Goal: Information Seeking & Learning: Learn about a topic

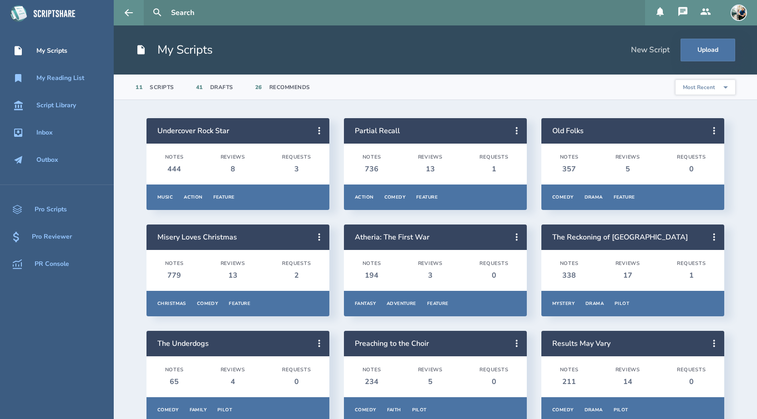
click at [255, 13] on input "text" at bounding box center [404, 12] width 474 height 25
click at [147, 3] on button at bounding box center [157, 13] width 20 height 20
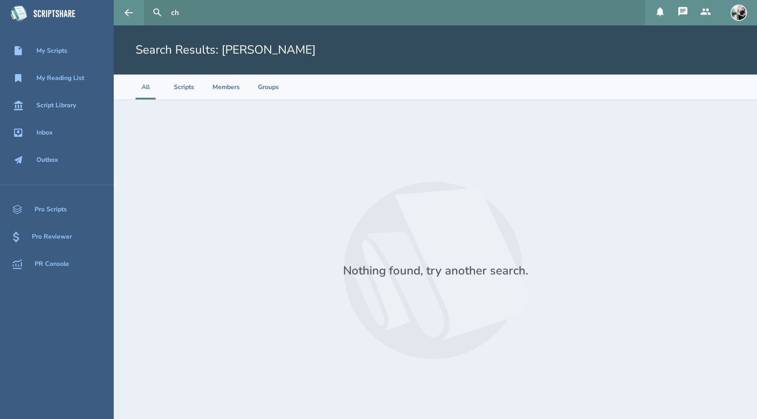
type input "c"
click at [147, 3] on button at bounding box center [157, 13] width 20 height 20
click at [69, 106] on div "Script Library" at bounding box center [56, 105] width 40 height 7
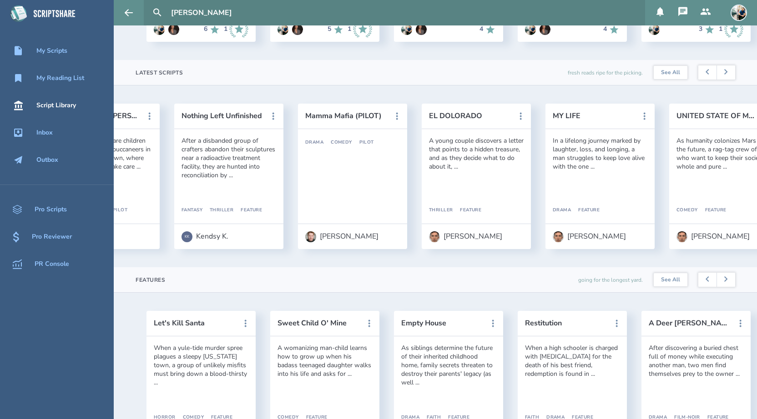
scroll to position [0, 329]
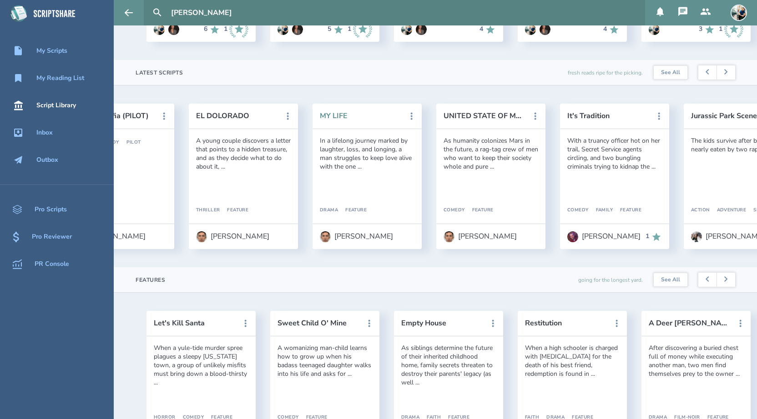
click at [338, 117] on button "MY LIFE" at bounding box center [361, 116] width 82 height 8
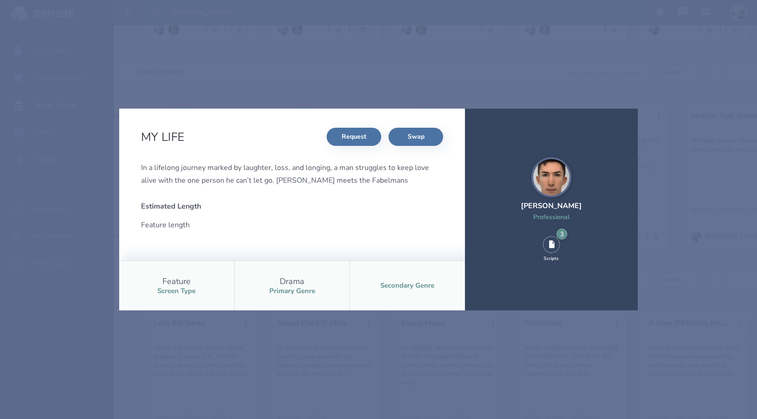
click at [354, 89] on div "MY LIFE Request Swap In a lifelong journey marked by laughter, loss, and longin…" at bounding box center [378, 209] width 757 height 419
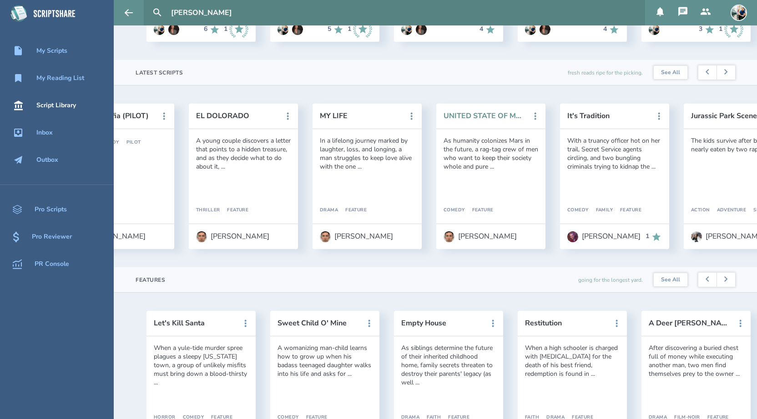
click at [478, 118] on button "UNITED STATE OF MARS" at bounding box center [485, 116] width 82 height 8
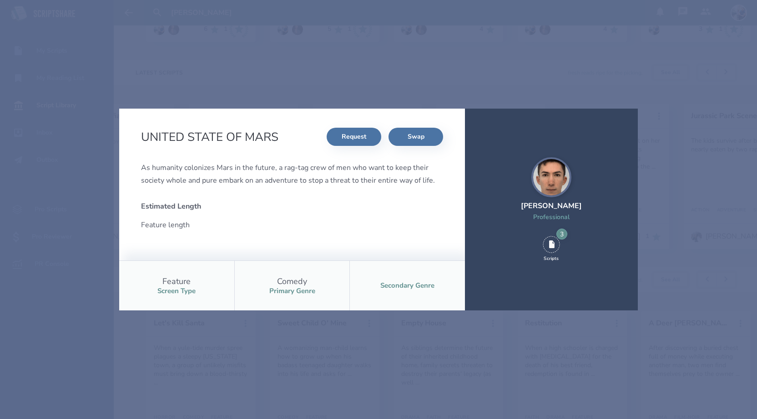
click at [398, 89] on div "UNITED STATE OF MARS Request Swap As humanity colonizes Mars in the future, a r…" at bounding box center [378, 209] width 757 height 419
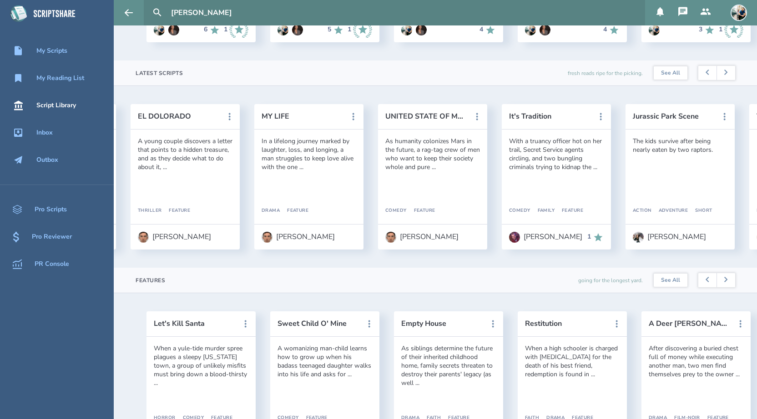
scroll to position [0, 394]
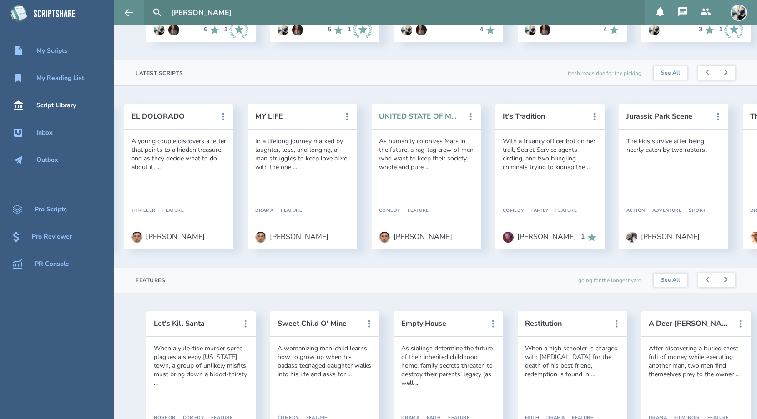
click at [404, 118] on button "UNITED STATE OF MARS" at bounding box center [420, 116] width 82 height 8
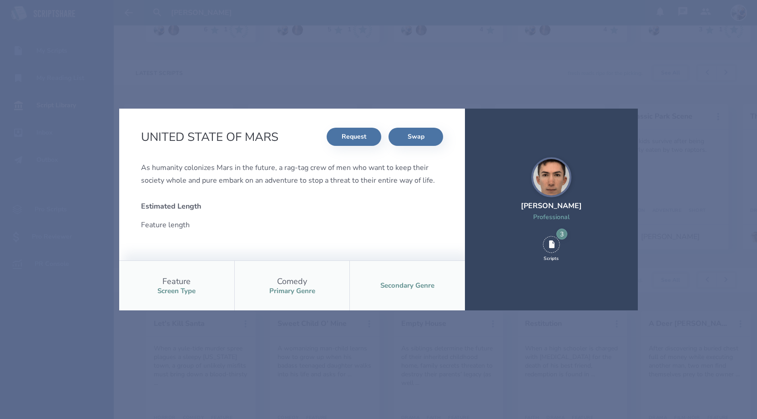
click at [374, 86] on div "UNITED STATE OF MARS Request Swap As humanity colonizes Mars in the future, a r…" at bounding box center [378, 209] width 757 height 419
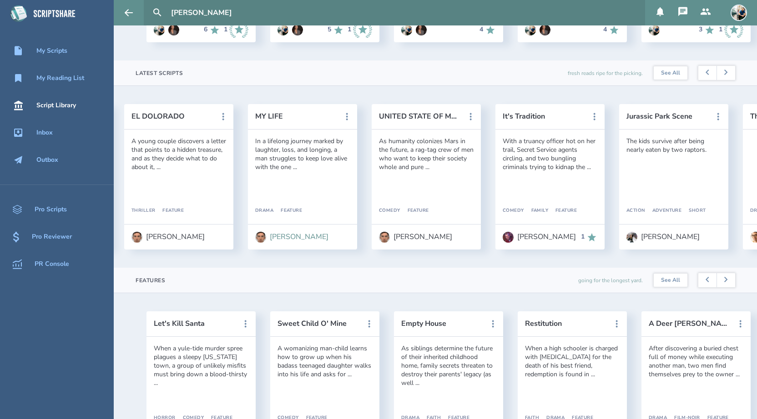
click at [276, 238] on div "[PERSON_NAME]" at bounding box center [299, 237] width 59 height 8
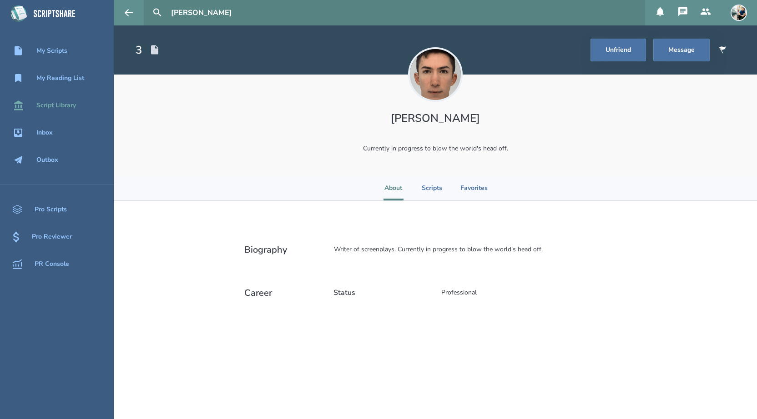
click at [66, 105] on div "Script Library" at bounding box center [56, 105] width 40 height 7
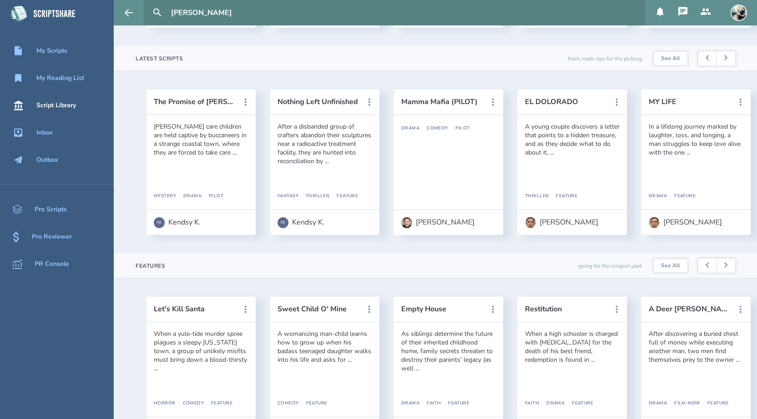
scroll to position [391, 0]
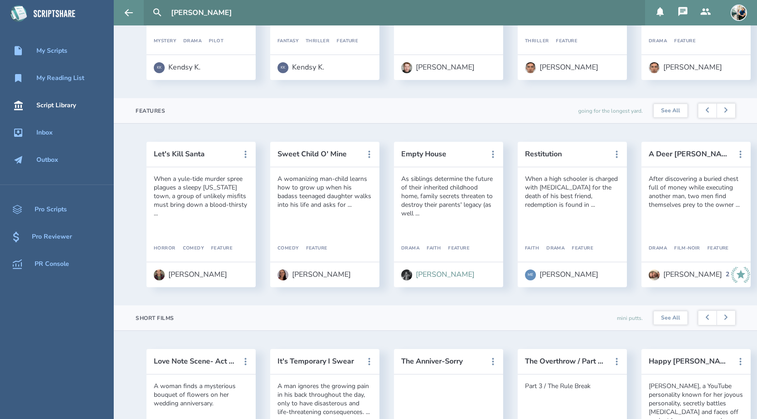
click at [424, 274] on div "[PERSON_NAME]" at bounding box center [445, 275] width 59 height 8
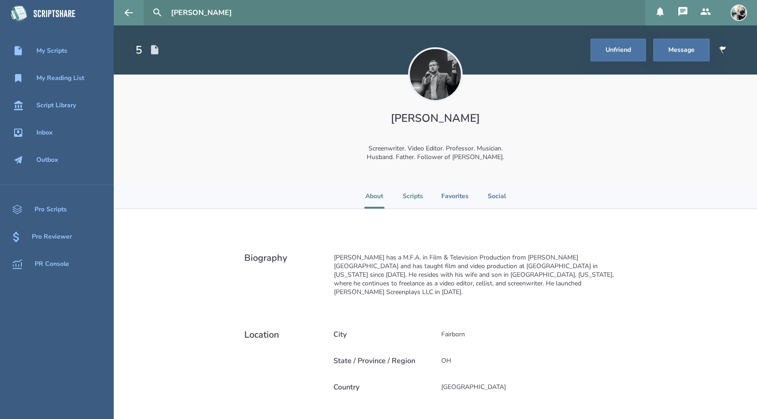
click at [418, 197] on li "Scripts" at bounding box center [413, 196] width 20 height 25
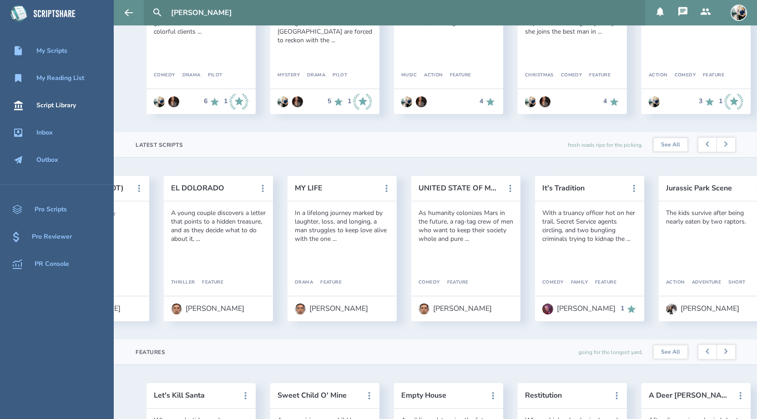
scroll to position [21, 0]
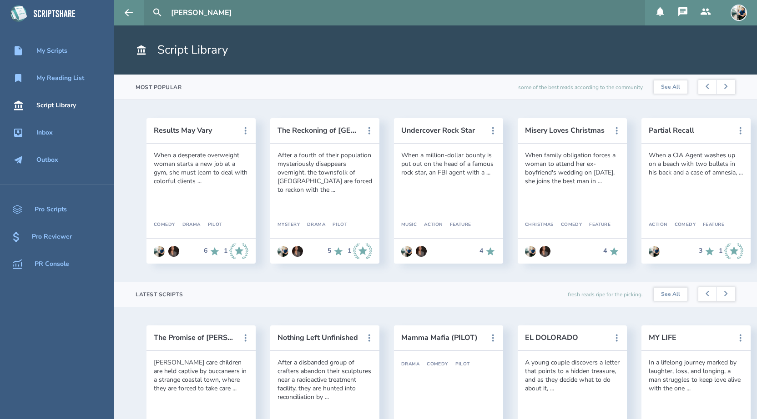
click at [309, 17] on input "[PERSON_NAME]" at bounding box center [404, 12] width 474 height 25
click at [147, 3] on button at bounding box center [157, 13] width 20 height 20
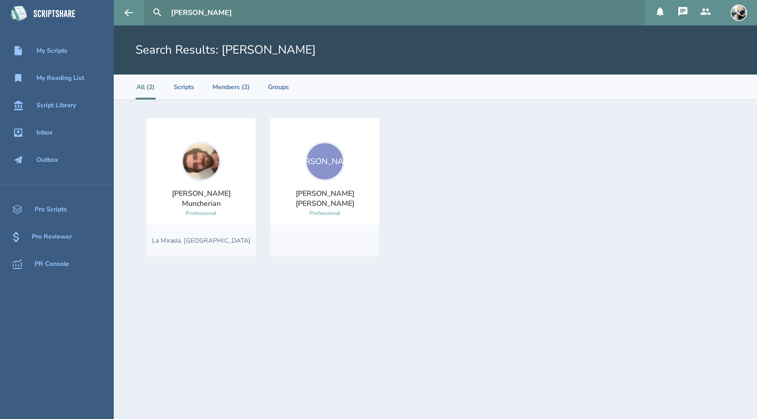
click at [207, 172] on img at bounding box center [201, 162] width 40 height 40
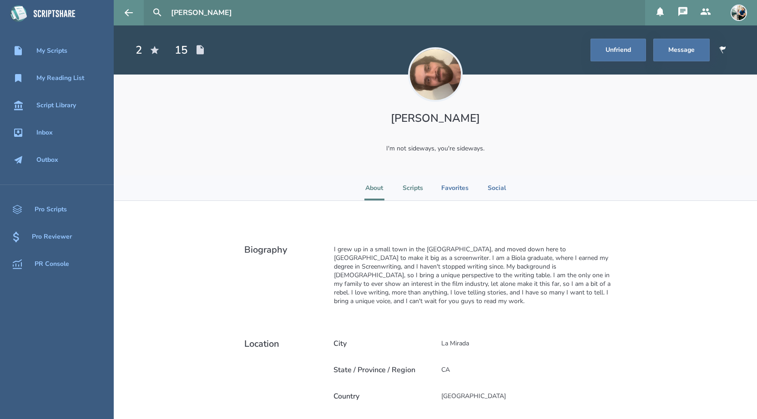
click at [409, 187] on li "Scripts" at bounding box center [413, 188] width 20 height 25
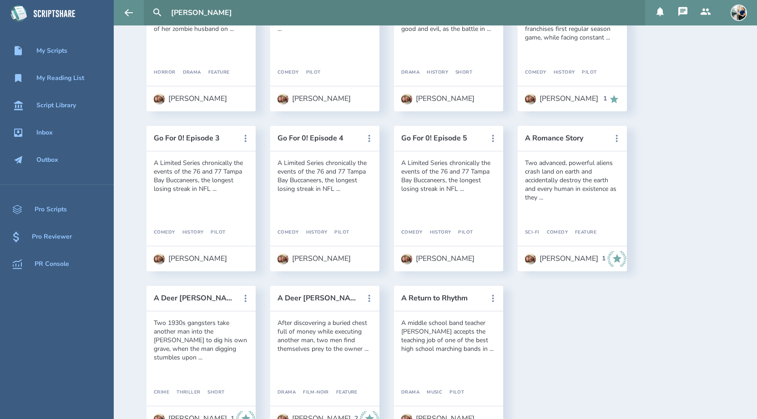
scroll to position [444, 0]
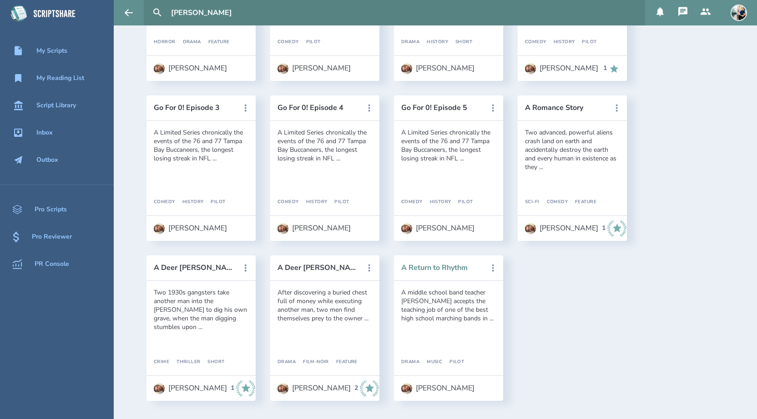
click at [410, 268] on button "A Return to Rhythm" at bounding box center [442, 268] width 82 height 8
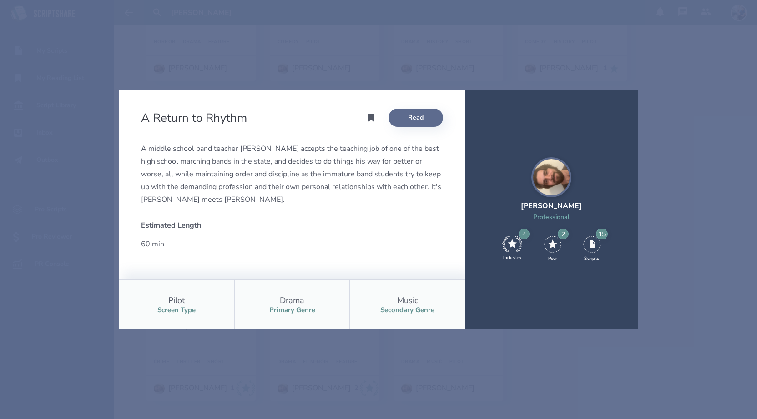
click at [406, 116] on link "Read" at bounding box center [416, 118] width 55 height 18
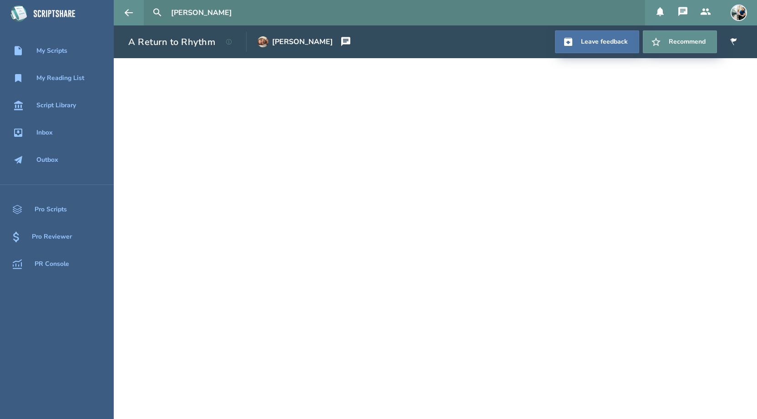
click at [216, 10] on input "[PERSON_NAME]" at bounding box center [404, 12] width 474 height 25
click at [147, 3] on button at bounding box center [157, 13] width 20 height 20
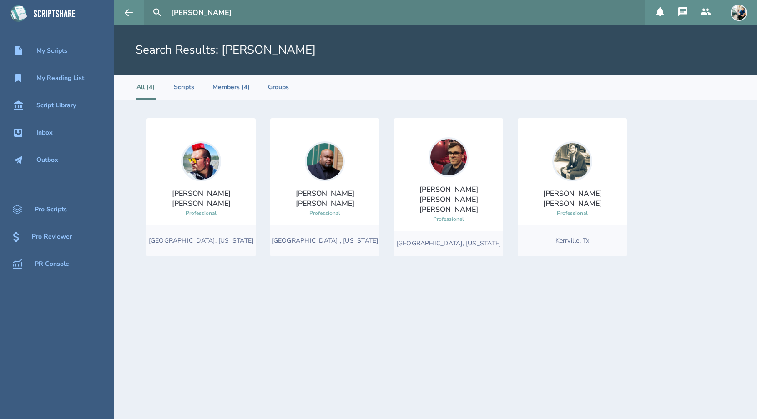
click at [571, 173] on img at bounding box center [572, 162] width 40 height 40
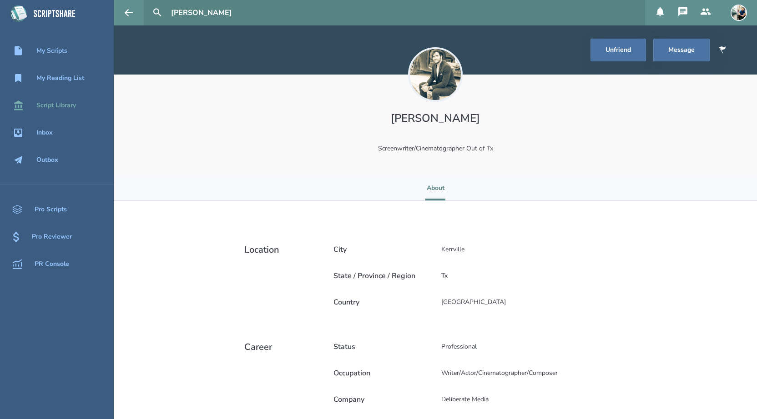
click at [82, 106] on div "Script Library" at bounding box center [57, 105] width 114 height 11
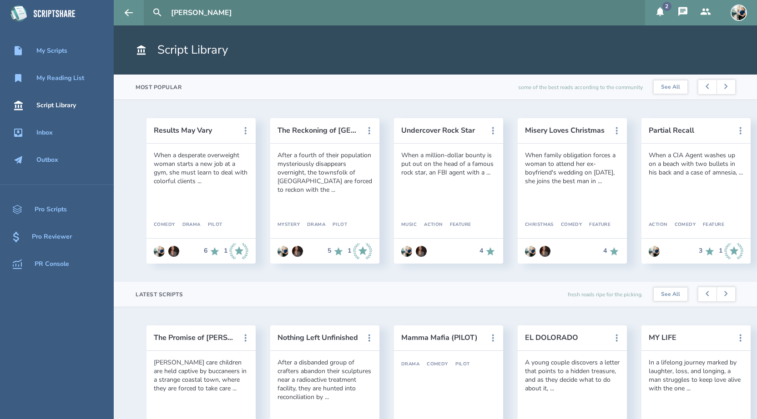
click at [661, 8] on icon at bounding box center [660, 11] width 11 height 11
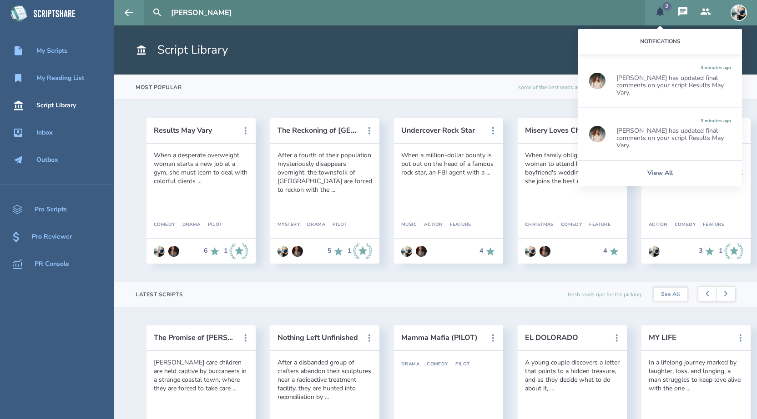
click at [635, 90] on div "[PERSON_NAME] has updated final comments on your script Results May Vary." at bounding box center [674, 86] width 115 height 22
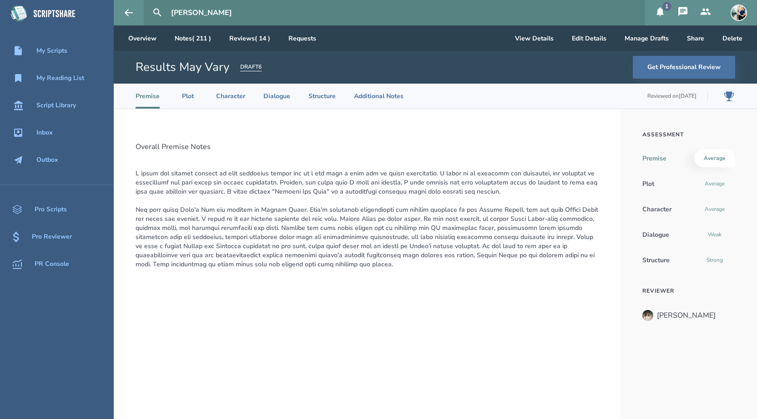
click at [217, 13] on input "[PERSON_NAME]" at bounding box center [404, 12] width 474 height 25
type input "m"
click at [244, 144] on h2 "Overall Premise Notes" at bounding box center [367, 147] width 463 height 10
click at [188, 100] on li "Plot" at bounding box center [188, 96] width 20 height 25
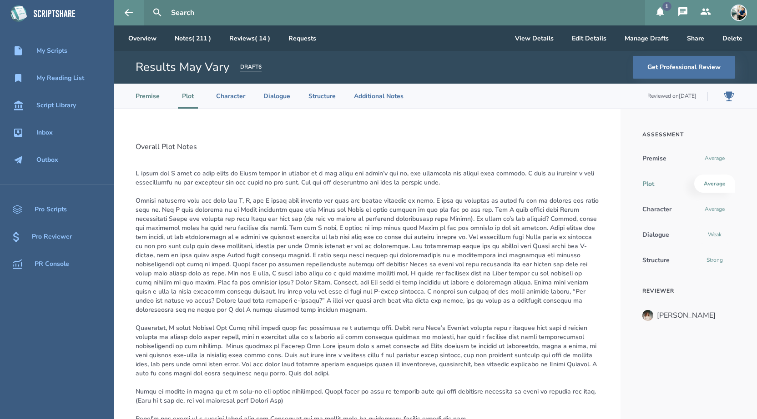
click at [152, 103] on li "Premise" at bounding box center [148, 96] width 24 height 25
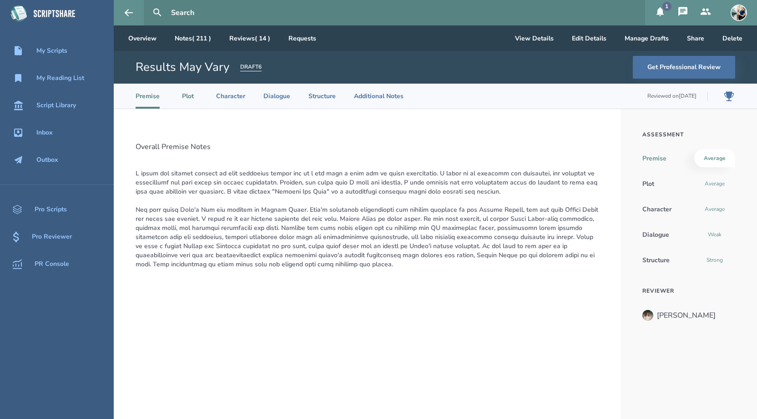
click at [190, 106] on li "Plot" at bounding box center [188, 96] width 20 height 25
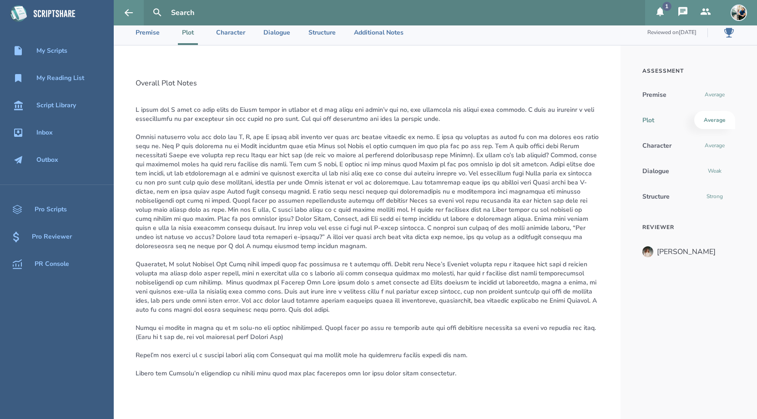
scroll to position [66, 0]
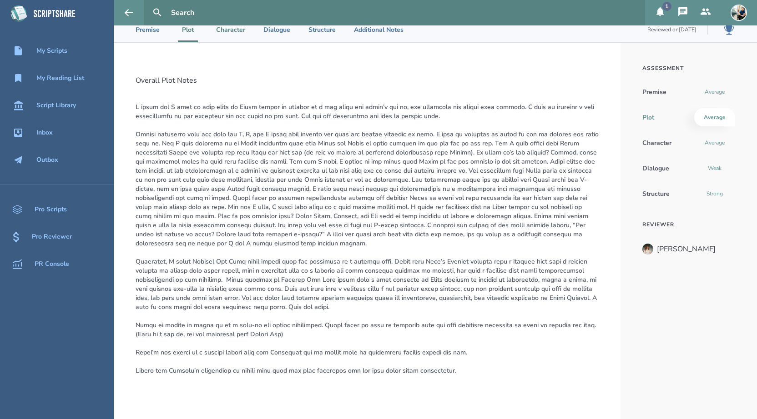
click at [235, 33] on li "Character" at bounding box center [230, 29] width 29 height 25
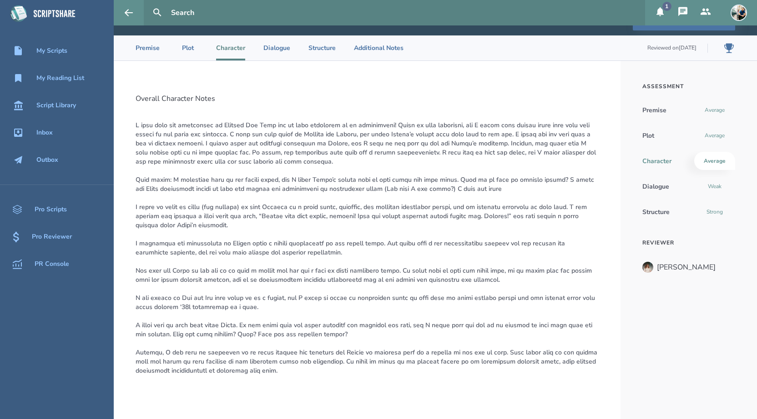
scroll to position [0, 0]
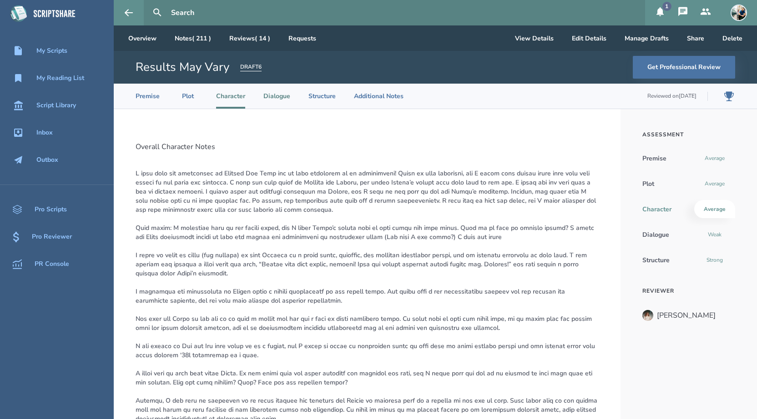
click at [269, 99] on li "Dialogue" at bounding box center [276, 96] width 27 height 25
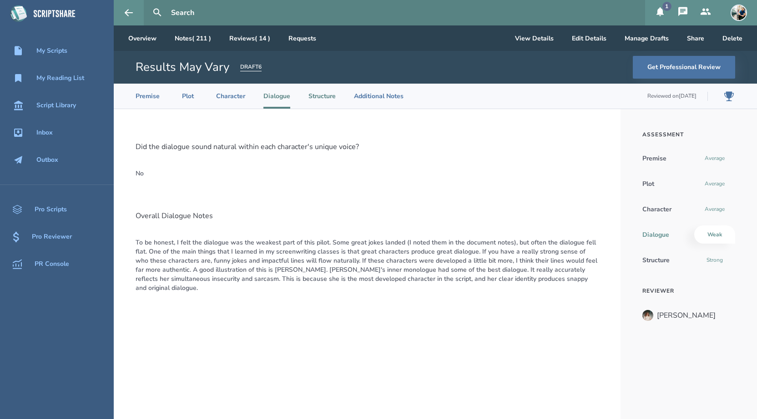
click at [324, 96] on li "Structure" at bounding box center [321, 96] width 27 height 25
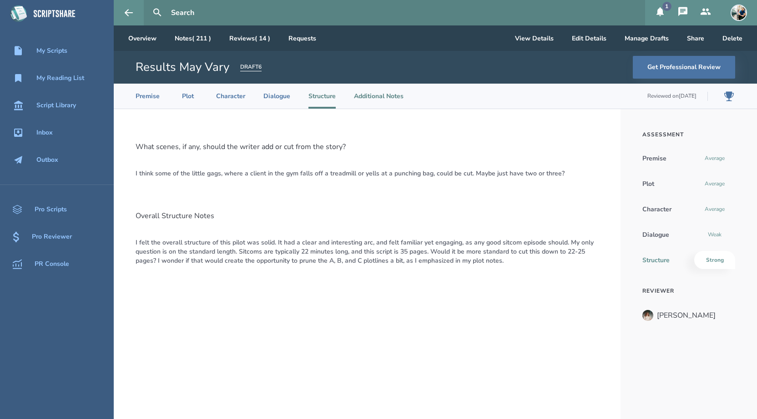
click at [365, 90] on li "Additional Notes" at bounding box center [379, 96] width 50 height 25
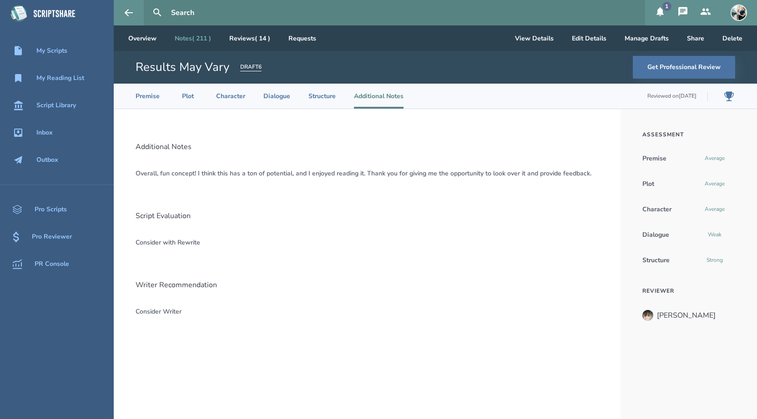
click at [193, 40] on link "Notes ( 211 )" at bounding box center [192, 37] width 51 height 25
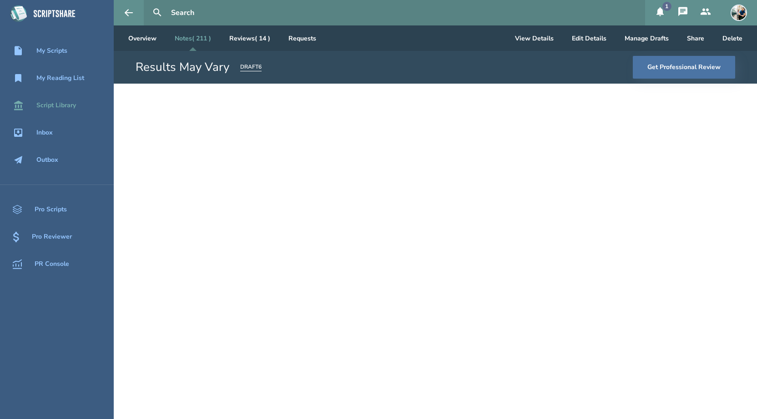
click at [66, 104] on div "Script Library" at bounding box center [56, 105] width 40 height 7
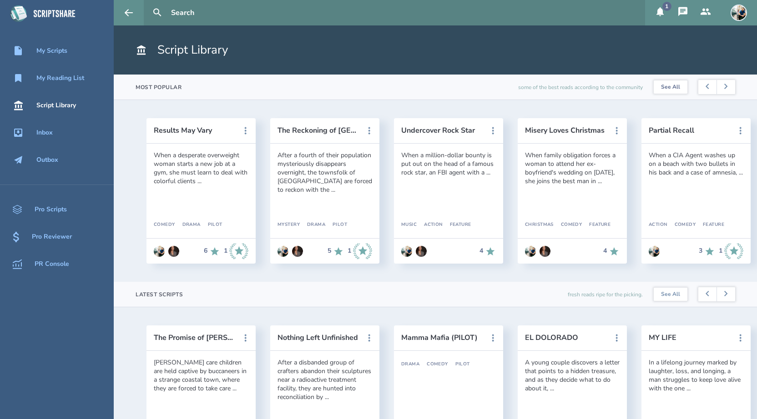
click at [682, 90] on link "See All" at bounding box center [671, 88] width 34 height 14
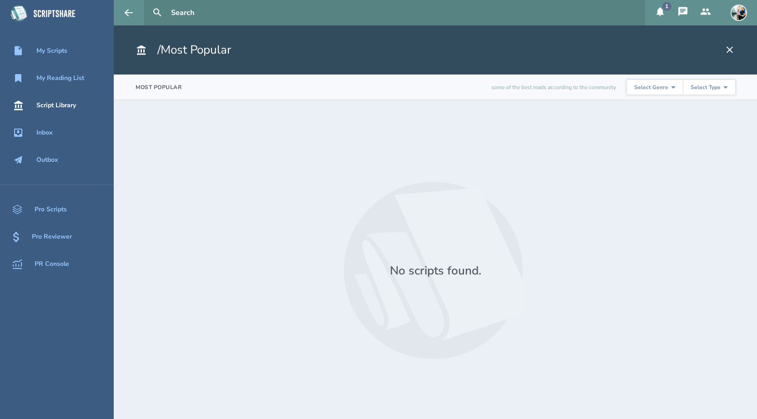
click at [675, 86] on select "Select Genre Action Adventure Animation Biography Christmas Comedy Crime Drama …" at bounding box center [655, 87] width 56 height 15
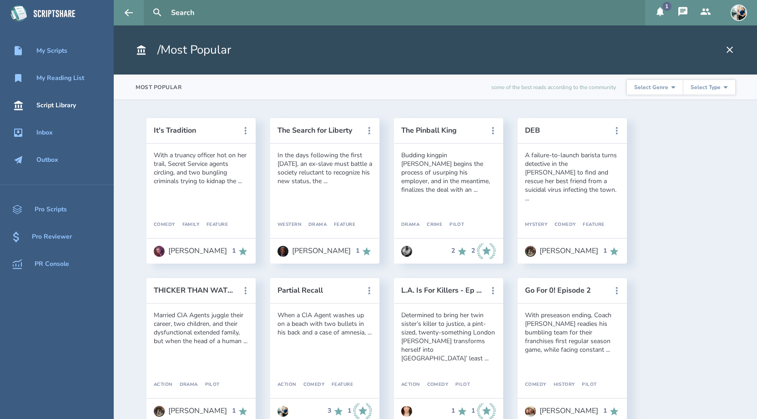
select select "5"
click at [629, 80] on select "Select Genre Action Adventure Animation Biography Christmas Comedy Crime Drama …" at bounding box center [655, 87] width 56 height 15
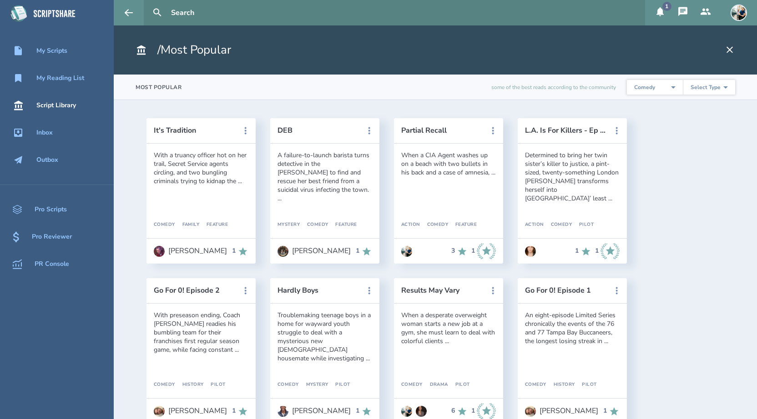
click at [728, 86] on select "Select Type Pilot Short Feature" at bounding box center [709, 87] width 52 height 15
click at [683, 80] on select "Select Type Pilot Short Feature" at bounding box center [709, 87] width 52 height 15
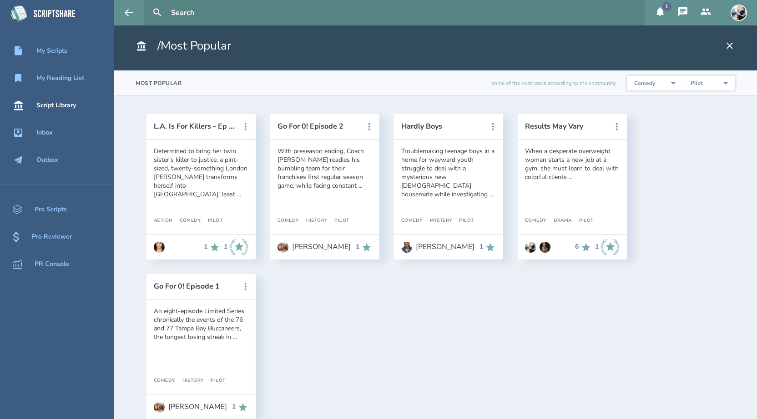
scroll to position [4, 0]
click at [728, 81] on select "Select Type Pilot Short Feature" at bounding box center [709, 83] width 52 height 15
select select "3"
click at [683, 76] on select "Select Type Pilot Short Feature" at bounding box center [709, 83] width 52 height 15
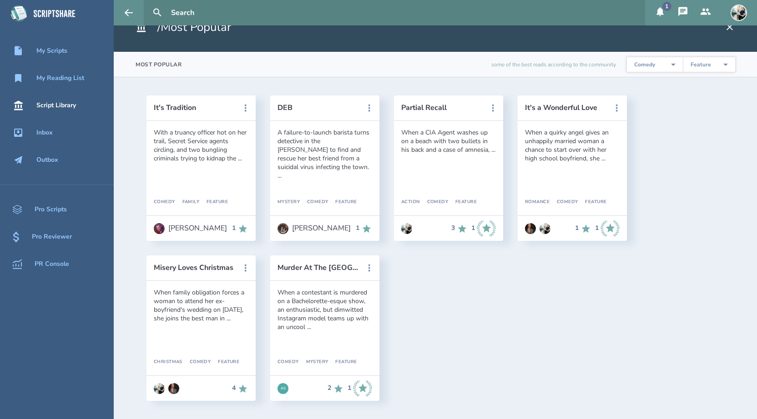
scroll to position [0, 0]
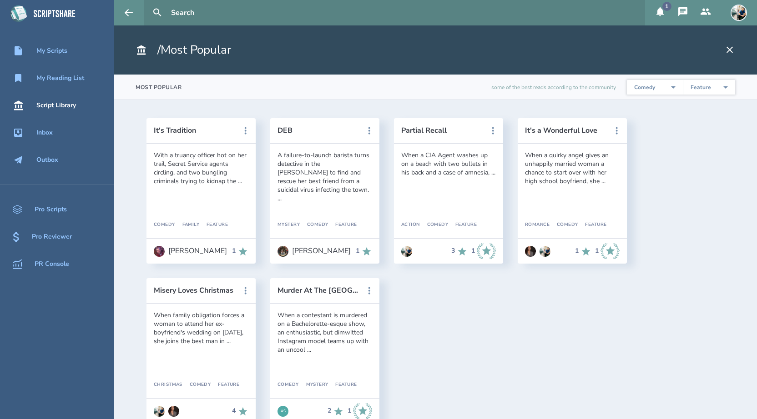
click at [728, 90] on select "Select Type Pilot Short Feature" at bounding box center [709, 87] width 52 height 15
select select
click at [683, 80] on select "Select Type Pilot Short Feature" at bounding box center [709, 87] width 52 height 15
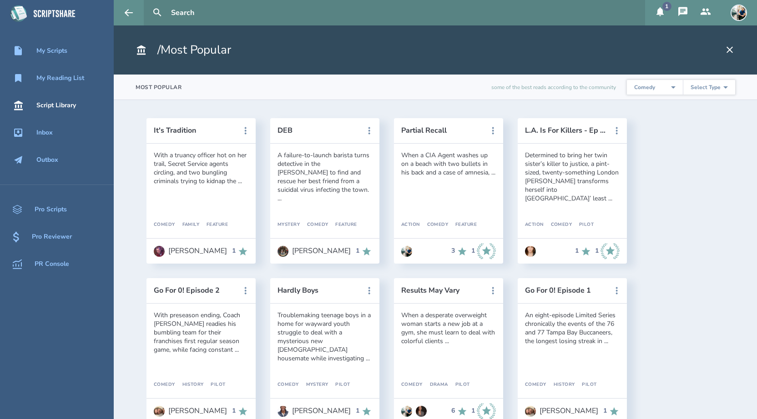
click at [64, 105] on div "Script Library" at bounding box center [56, 105] width 40 height 7
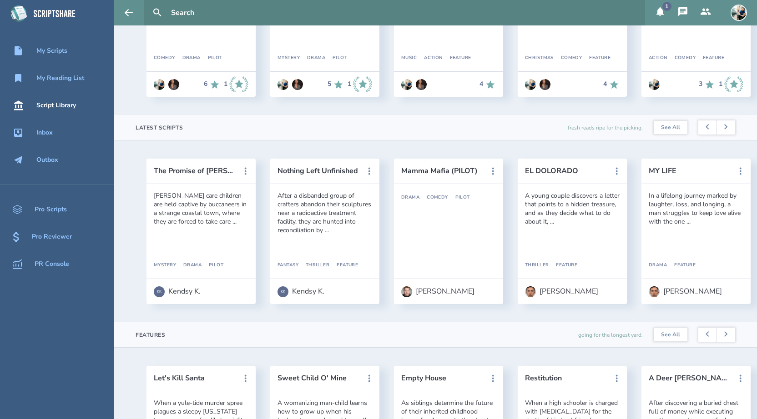
scroll to position [168, 0]
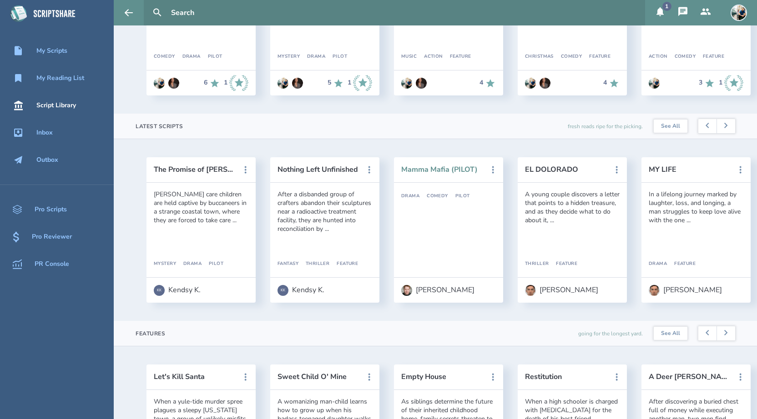
click at [441, 172] on button "Mamma Mafia (PILOT)" at bounding box center [442, 170] width 82 height 8
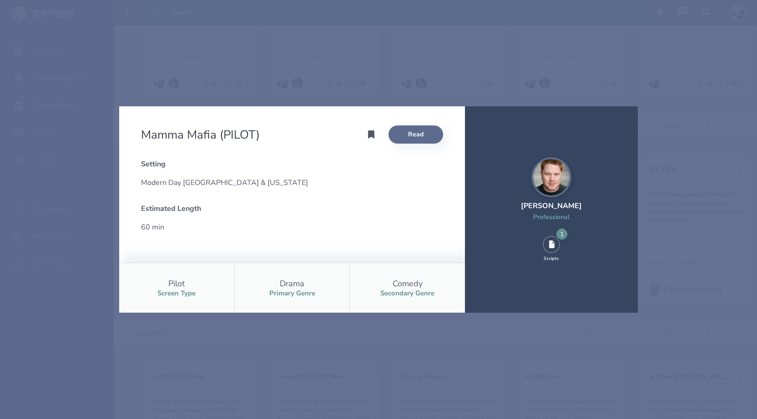
click at [416, 139] on link "Read" at bounding box center [416, 135] width 55 height 18
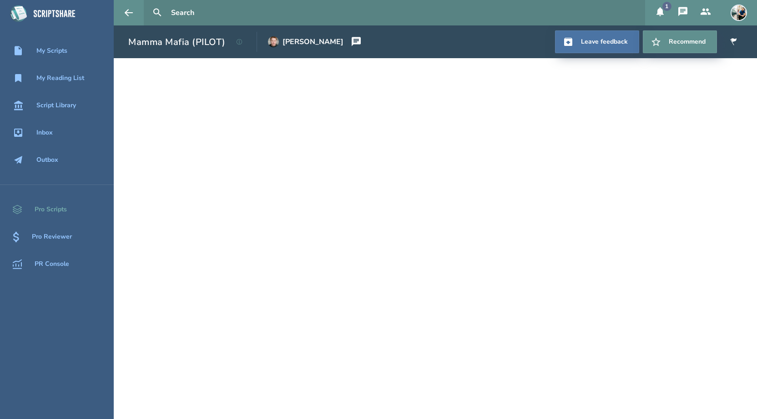
click at [65, 208] on div "Pro Scripts" at bounding box center [51, 209] width 32 height 7
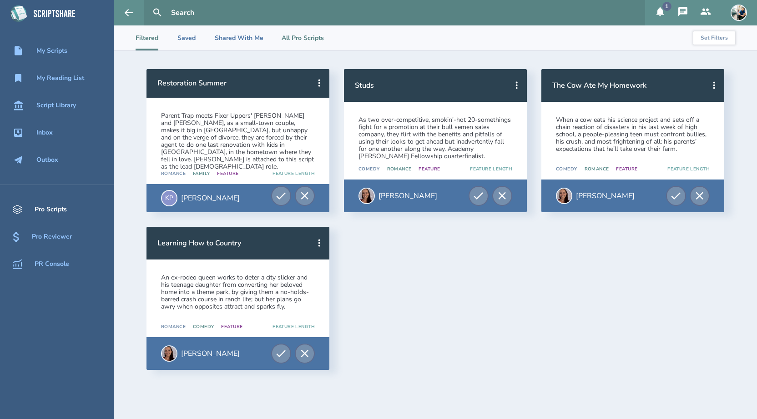
click at [289, 42] on li "All Pro Scripts" at bounding box center [303, 37] width 42 height 25
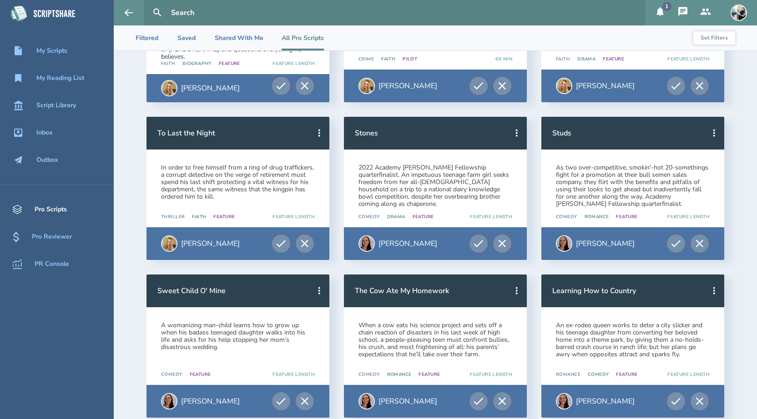
scroll to position [1548, 0]
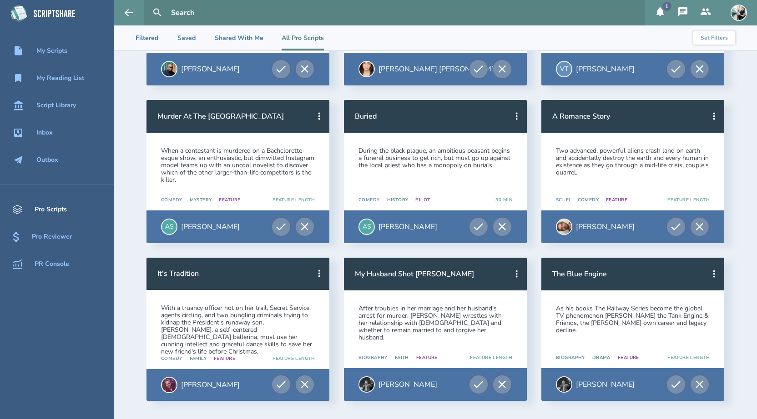
click at [657, 11] on icon at bounding box center [660, 11] width 11 height 11
click at [65, 108] on div "Script Library" at bounding box center [56, 105] width 40 height 7
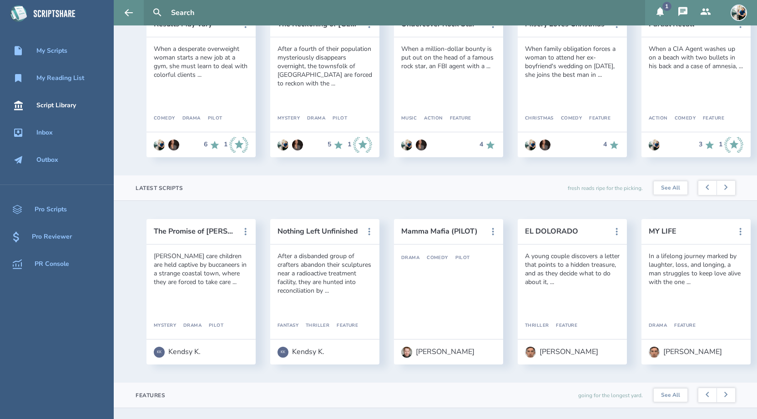
scroll to position [145, 0]
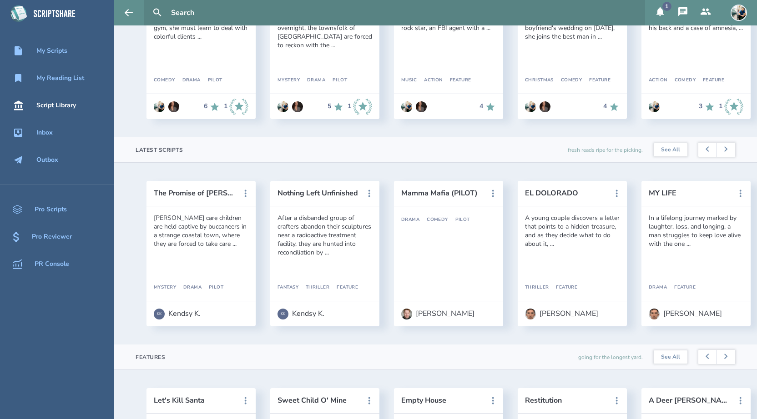
click at [665, 19] on button "1" at bounding box center [660, 12] width 23 height 25
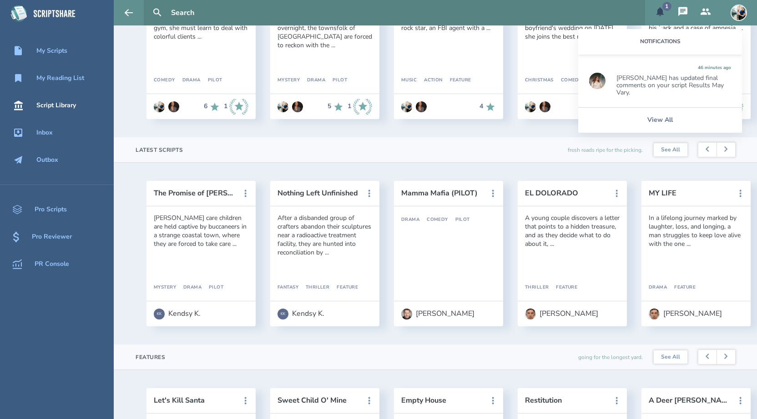
click at [658, 95] on div "[PERSON_NAME] has updated final comments on your script Results May Vary." at bounding box center [674, 86] width 115 height 22
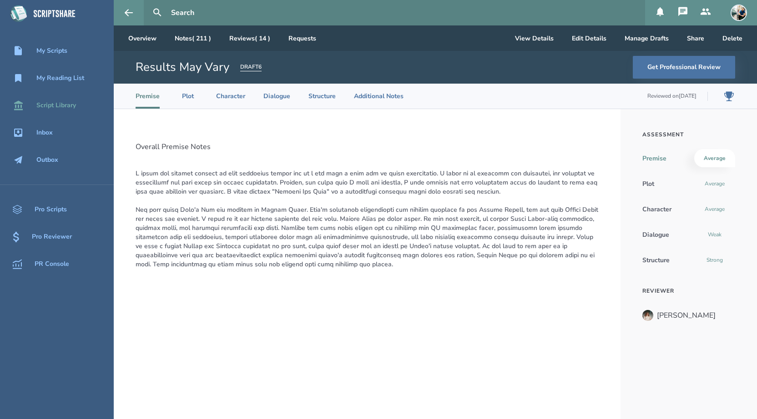
click at [71, 106] on div "Script Library" at bounding box center [56, 105] width 40 height 7
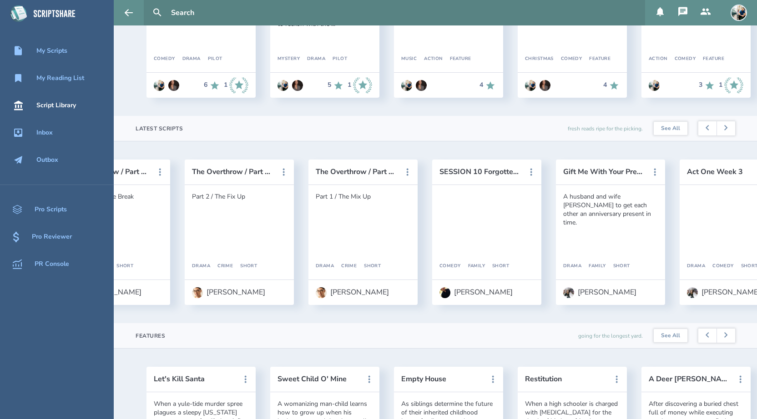
scroll to position [0, 1883]
